Goal: Task Accomplishment & Management: Manage account settings

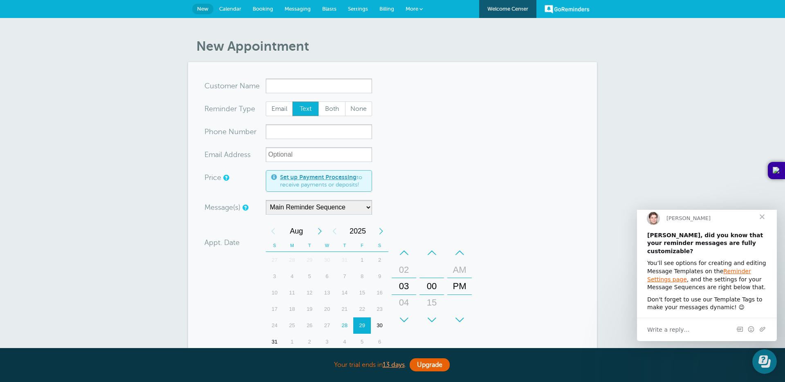
click at [588, 225] on span "Close" at bounding box center [761, 216] width 29 height 29
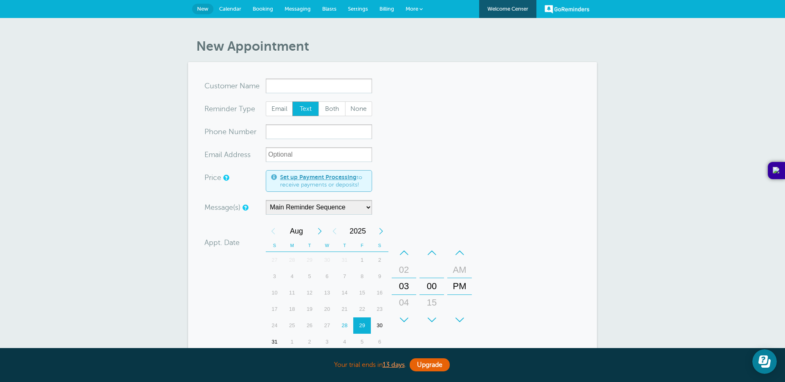
click at [389, 10] on span "Billing" at bounding box center [386, 9] width 15 height 6
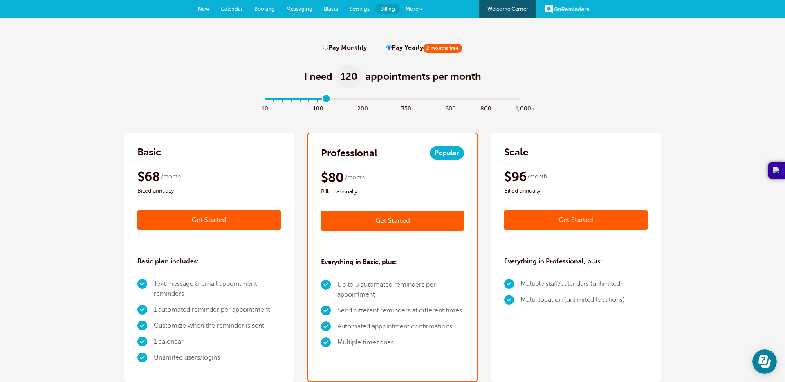
drag, startPoint x: 265, startPoint y: 98, endPoint x: 329, endPoint y: 105, distance: 64.6
type input "7"
click at [329, 101] on input "range" at bounding box center [392, 101] width 265 height 2
click at [385, 9] on span "Billing" at bounding box center [387, 9] width 15 height 6
click at [202, 9] on span "New" at bounding box center [203, 9] width 11 height 6
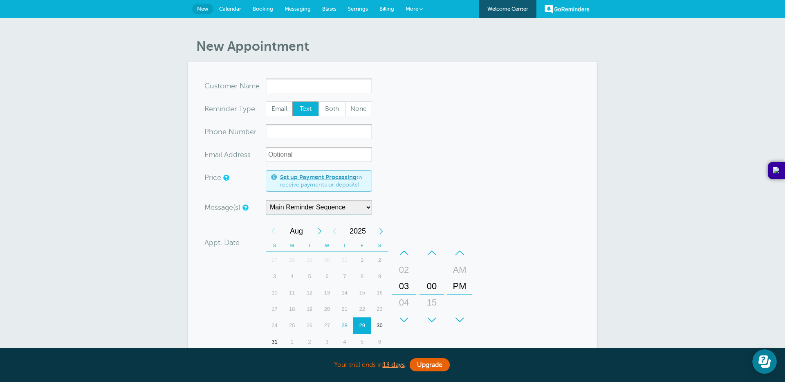
click at [327, 9] on span "Blasts" at bounding box center [329, 9] width 14 height 6
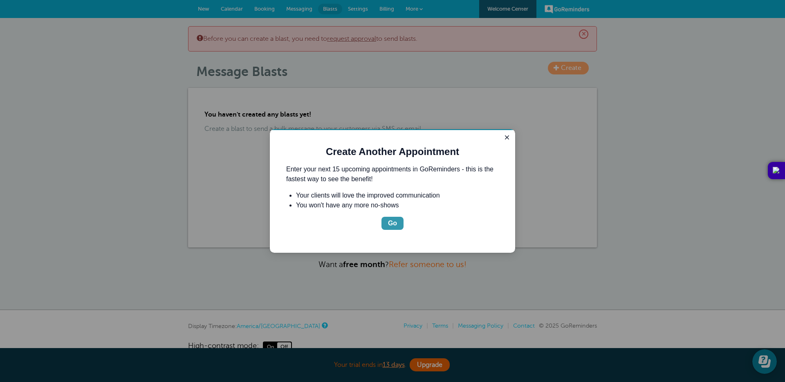
click at [390, 220] on div "Go" at bounding box center [392, 223] width 9 height 10
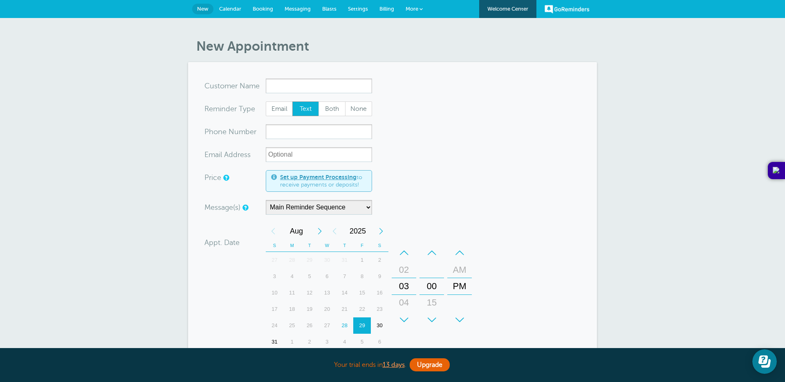
click at [330, 8] on span "Blasts" at bounding box center [329, 9] width 14 height 6
